Goal: Use online tool/utility: Utilize a website feature to perform a specific function

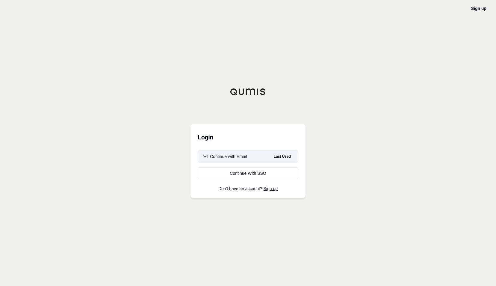
click at [234, 157] on div "Continue with Email" at bounding box center [225, 156] width 44 height 6
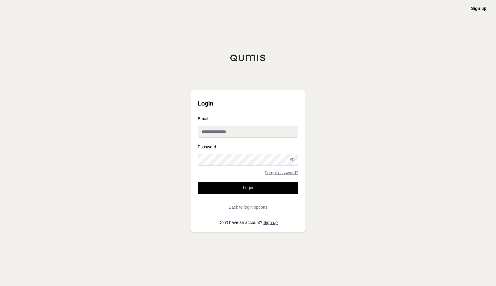
type input "**********"
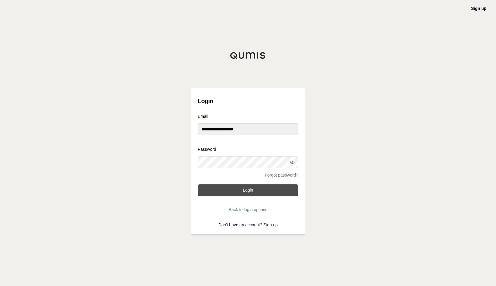
click at [248, 189] on button "Login" at bounding box center [248, 190] width 101 height 12
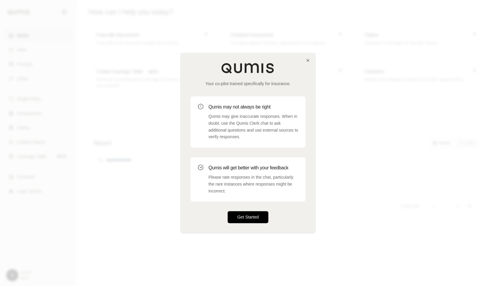
click at [254, 217] on button "Get Started" at bounding box center [248, 217] width 41 height 12
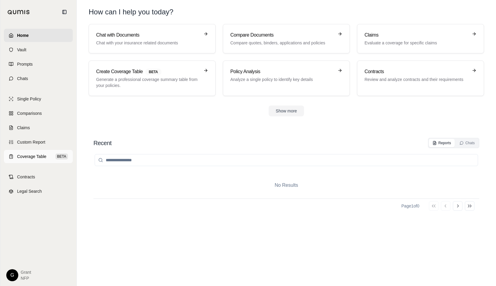
click at [27, 158] on span "Coverage Table" at bounding box center [31, 156] width 29 height 6
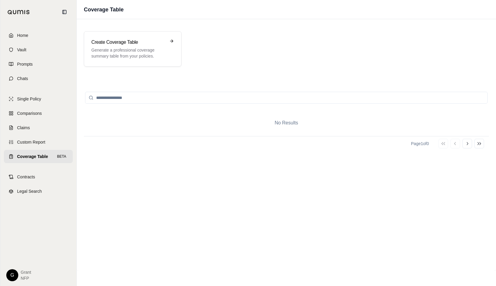
click at [438, 180] on div "No Results Page 1 of 0 Go to first page Go to previous page Go to next page Go …" at bounding box center [286, 175] width 405 height 178
click at [27, 37] on span "Home" at bounding box center [22, 35] width 11 height 6
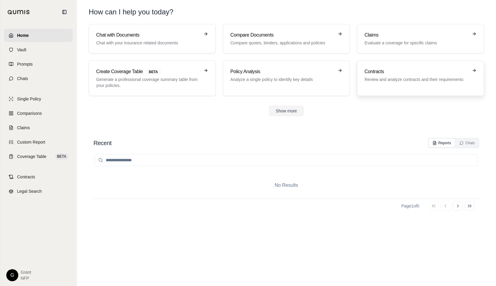
click at [398, 89] on link "Contracts Review and analyze contracts and their requirements" at bounding box center [420, 78] width 127 height 35
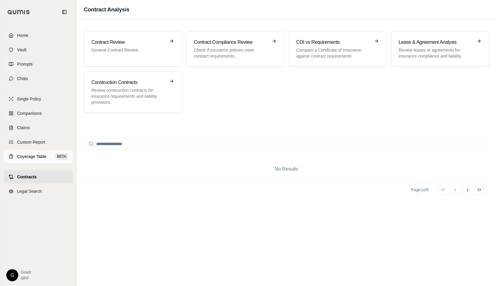
click at [32, 156] on span "Coverage Table" at bounding box center [31, 156] width 29 height 6
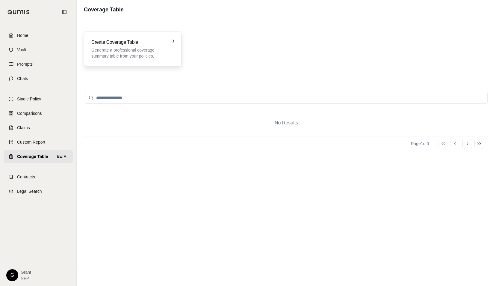
click at [130, 50] on p "Generate a professional coverage summary table from your policies." at bounding box center [128, 53] width 74 height 12
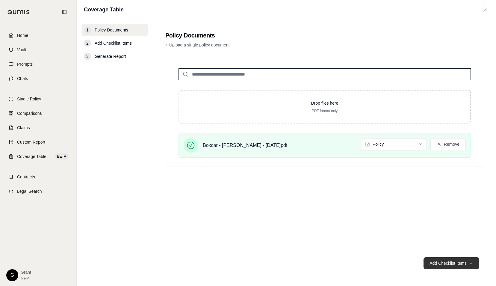
click at [448, 259] on button "Add Checklist Items →" at bounding box center [452, 263] width 56 height 12
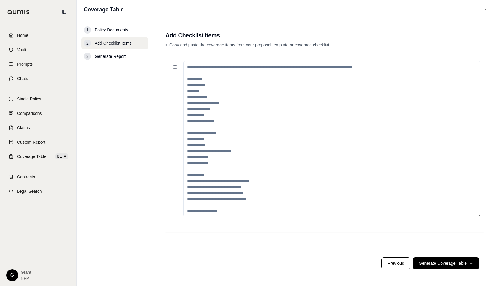
click at [219, 77] on textarea at bounding box center [331, 138] width 297 height 155
click at [178, 69] on button at bounding box center [175, 67] width 12 height 12
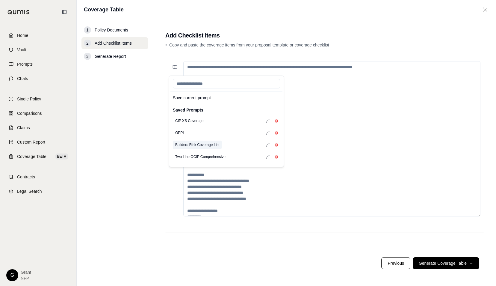
click at [192, 144] on button "Builders Risk Coverage List" at bounding box center [197, 145] width 49 height 8
type textarea "**********"
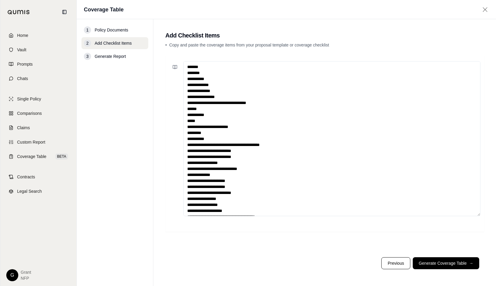
click at [341, 197] on textarea at bounding box center [331, 138] width 297 height 155
click at [452, 262] on button "Generate Coverage Table →" at bounding box center [446, 263] width 67 height 12
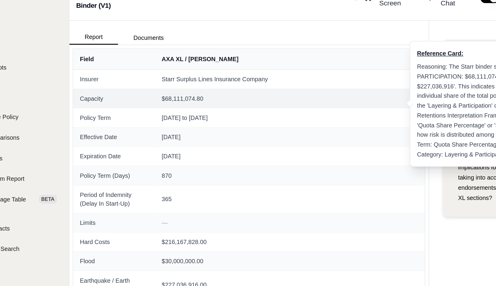
drag, startPoint x: 236, startPoint y: 85, endPoint x: 231, endPoint y: 85, distance: 5.7
click at [231, 85] on span "$68,111,074.80" at bounding box center [231, 86] width 180 height 6
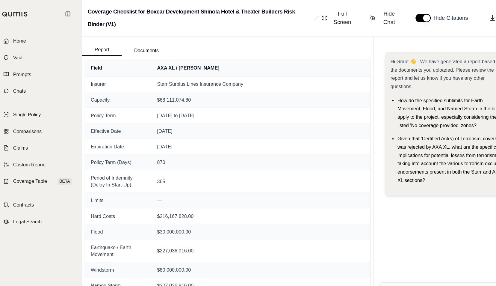
click at [365, 26] on div "Coverage Checklist for Boxcar Development Shinola Hotel & Theater Builders Risk…" at bounding box center [287, 15] width 420 height 31
click at [434, 15] on icon at bounding box center [431, 16] width 6 height 6
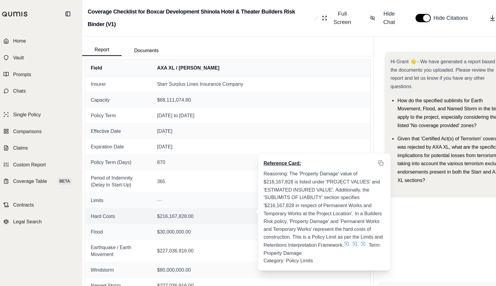
click at [307, 210] on icon at bounding box center [305, 210] width 5 height 5
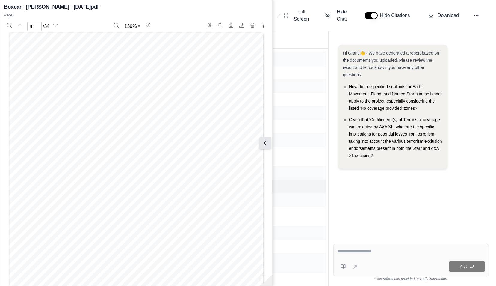
click at [269, 144] on button at bounding box center [265, 143] width 12 height 12
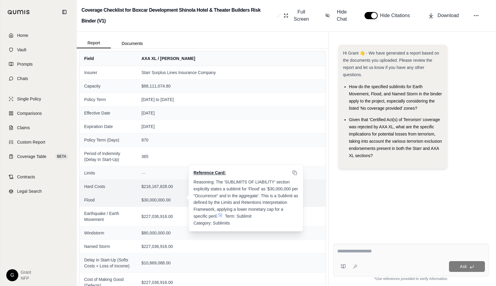
scroll to position [27, 0]
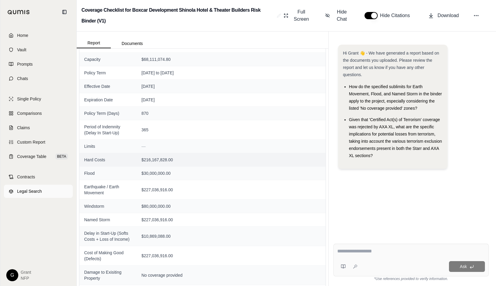
click at [29, 189] on span "Legal Search" at bounding box center [29, 191] width 25 height 6
click at [21, 37] on span "Home" at bounding box center [22, 35] width 11 height 6
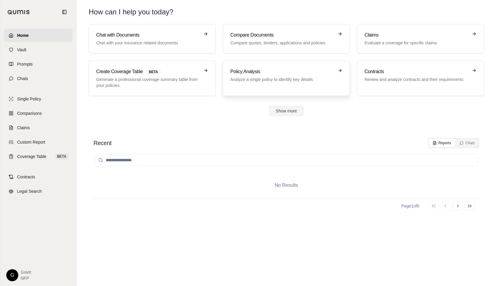
click at [280, 70] on h3 "Policy Analysis" at bounding box center [282, 71] width 104 height 7
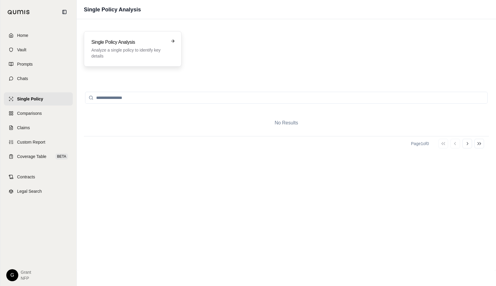
click at [132, 61] on div "Single Policy Analysis Analyze a single policy to identify key details" at bounding box center [133, 48] width 98 height 35
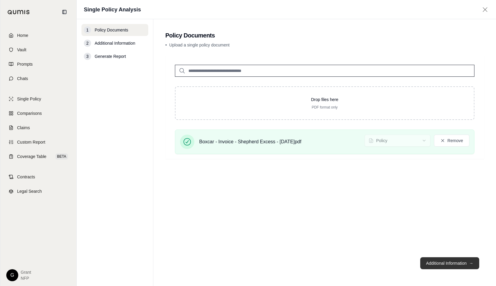
click at [445, 263] on button "Additional Information →" at bounding box center [449, 263] width 59 height 12
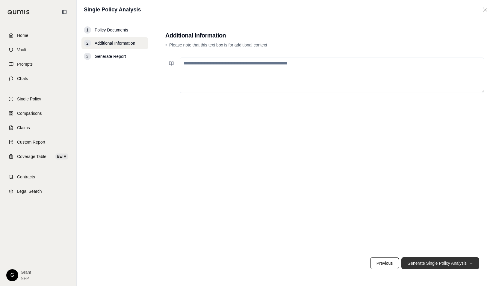
click at [449, 263] on button "Generate Single Policy Analysis →" at bounding box center [441, 263] width 78 height 12
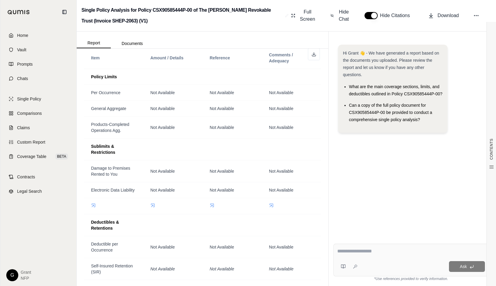
scroll to position [250, 0]
click at [32, 99] on span "Single Policy" at bounding box center [29, 99] width 24 height 6
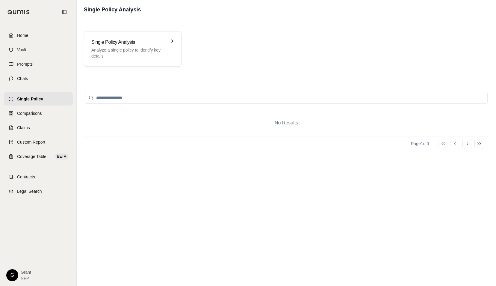
click at [395, 242] on div "No Results Page 1 of 0 Go to first page Go to previous page Go to next page Go …" at bounding box center [286, 175] width 405 height 178
click at [149, 47] on p "Analyze a single policy to identify key details" at bounding box center [128, 53] width 74 height 12
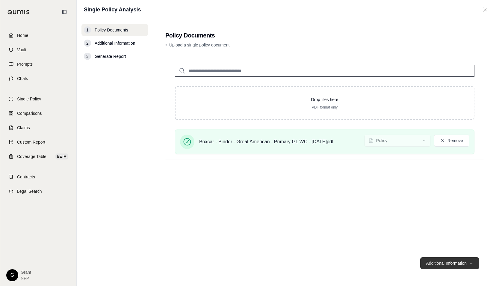
click at [449, 260] on button "Additional Information →" at bounding box center [449, 263] width 59 height 12
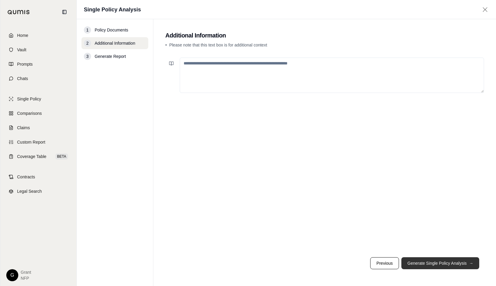
click at [448, 264] on button "Generate Single Policy Analysis →" at bounding box center [441, 263] width 78 height 12
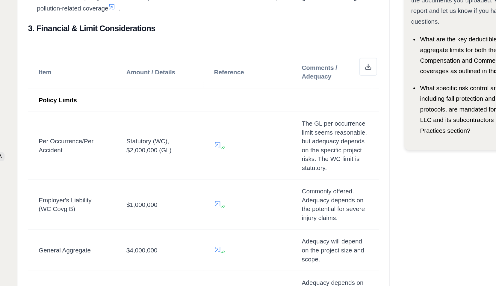
scroll to position [382, 0]
click at [204, 172] on td at bounding box center [232, 149] width 59 height 46
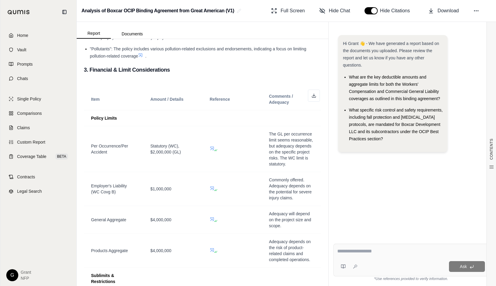
click at [348, 254] on textarea at bounding box center [411, 251] width 148 height 7
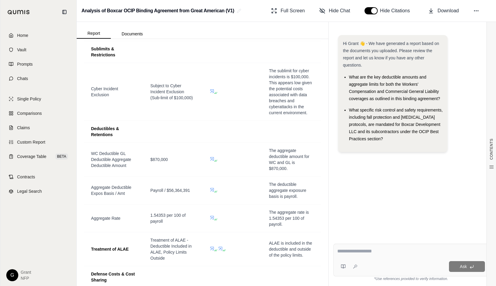
scroll to position [615, 0]
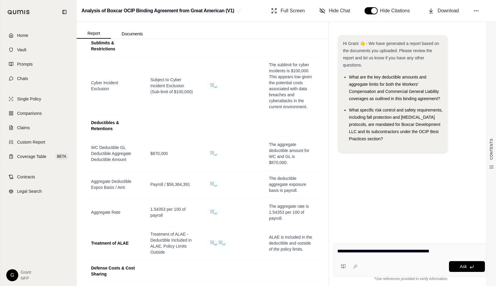
type textarea "**********"
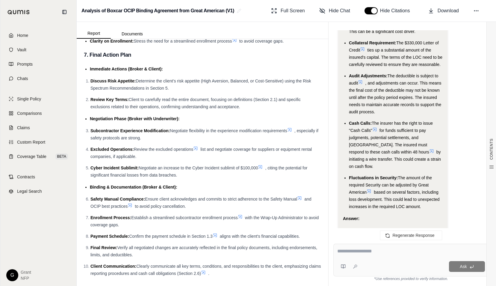
scroll to position [1432, 0]
